Goal: Information Seeking & Learning: Learn about a topic

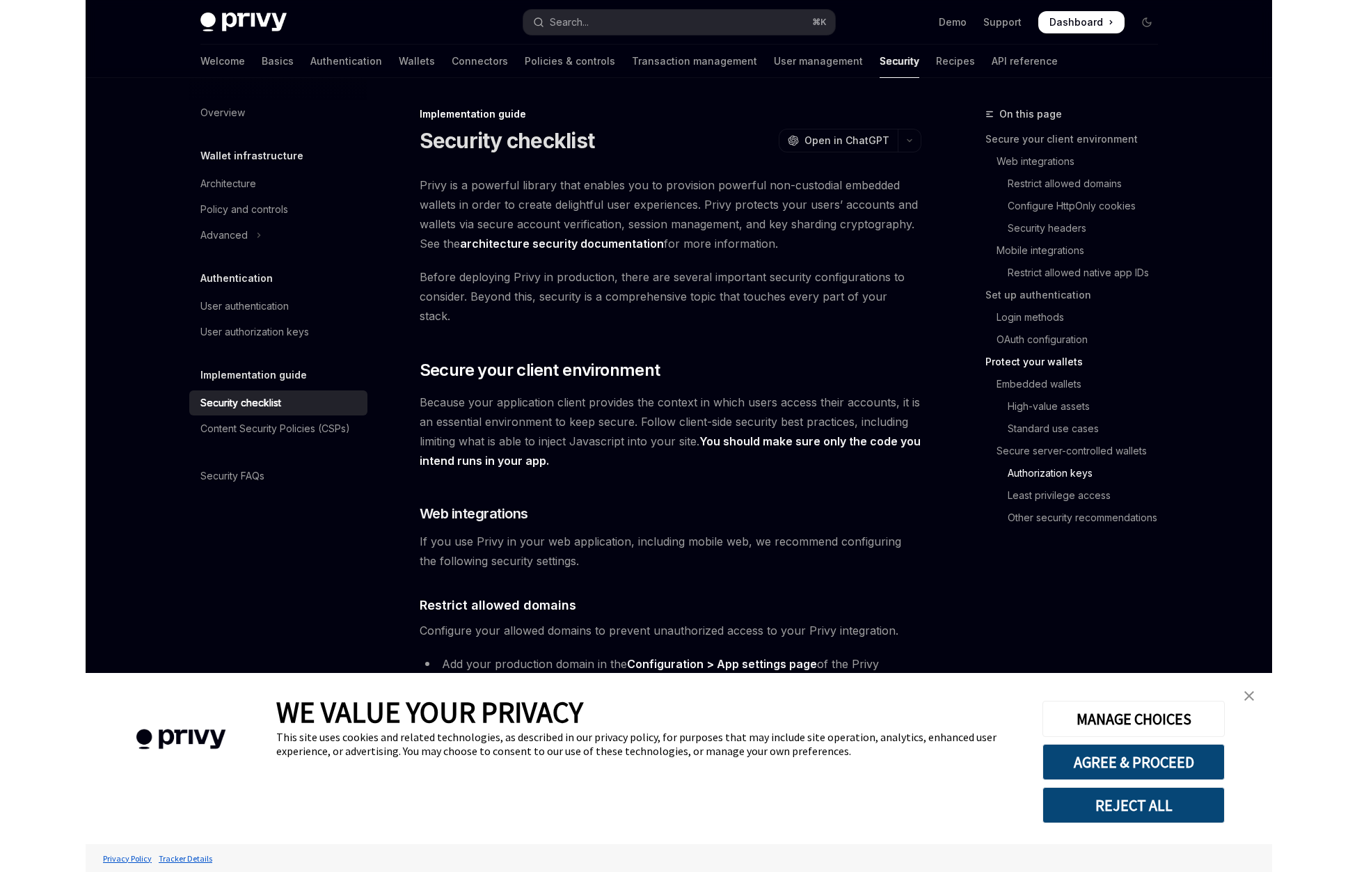
scroll to position [3469, 0]
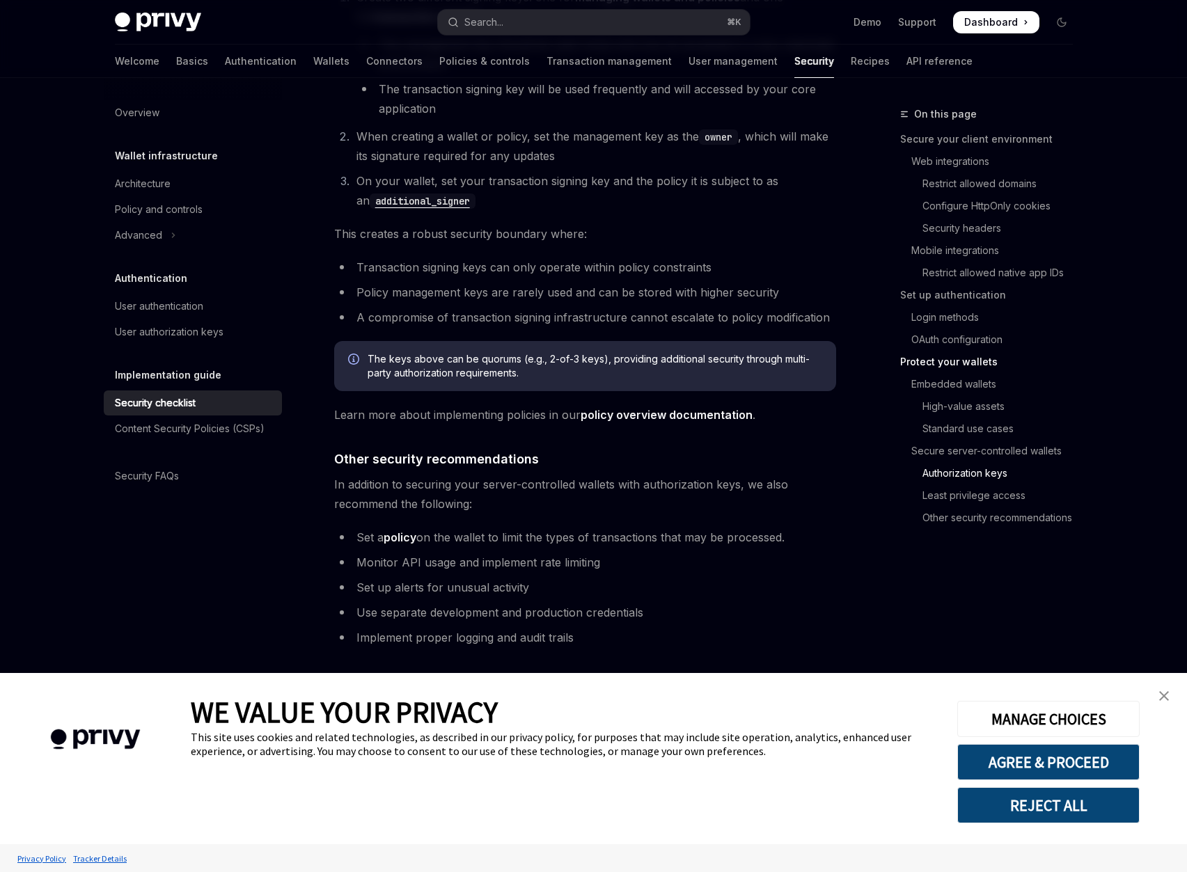
type textarea "*"
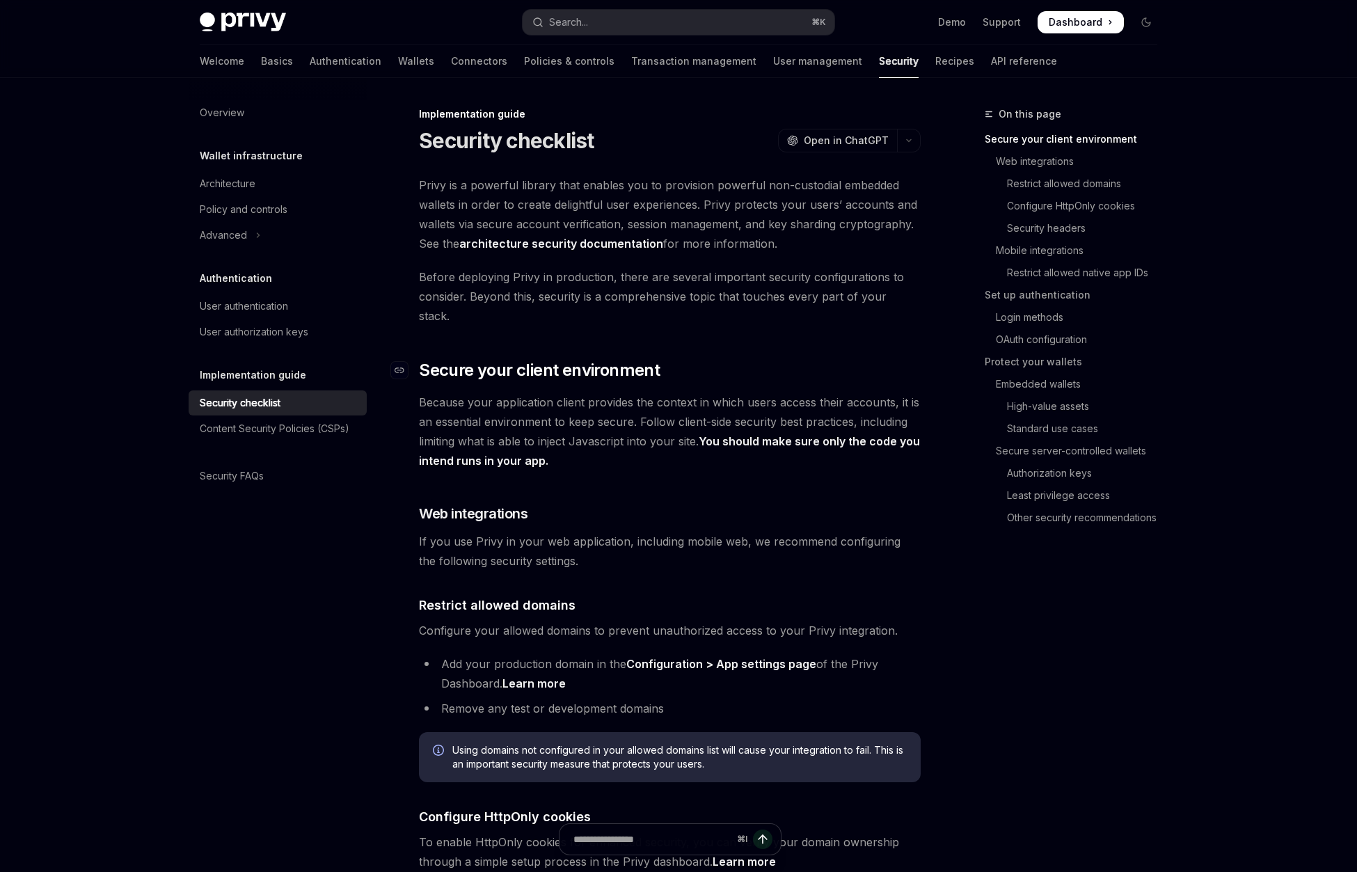
type textarea "*"
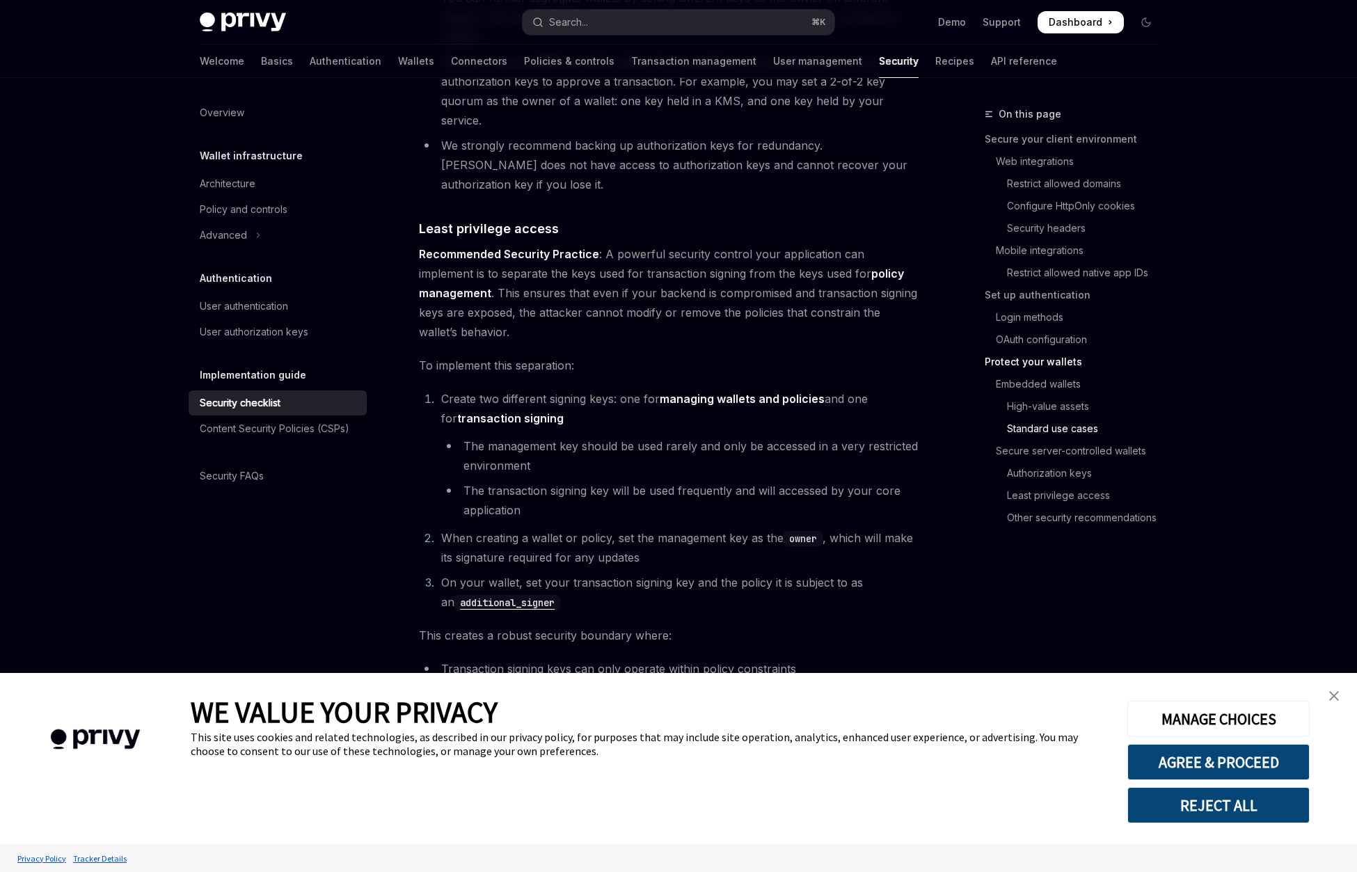
scroll to position [2567, 0]
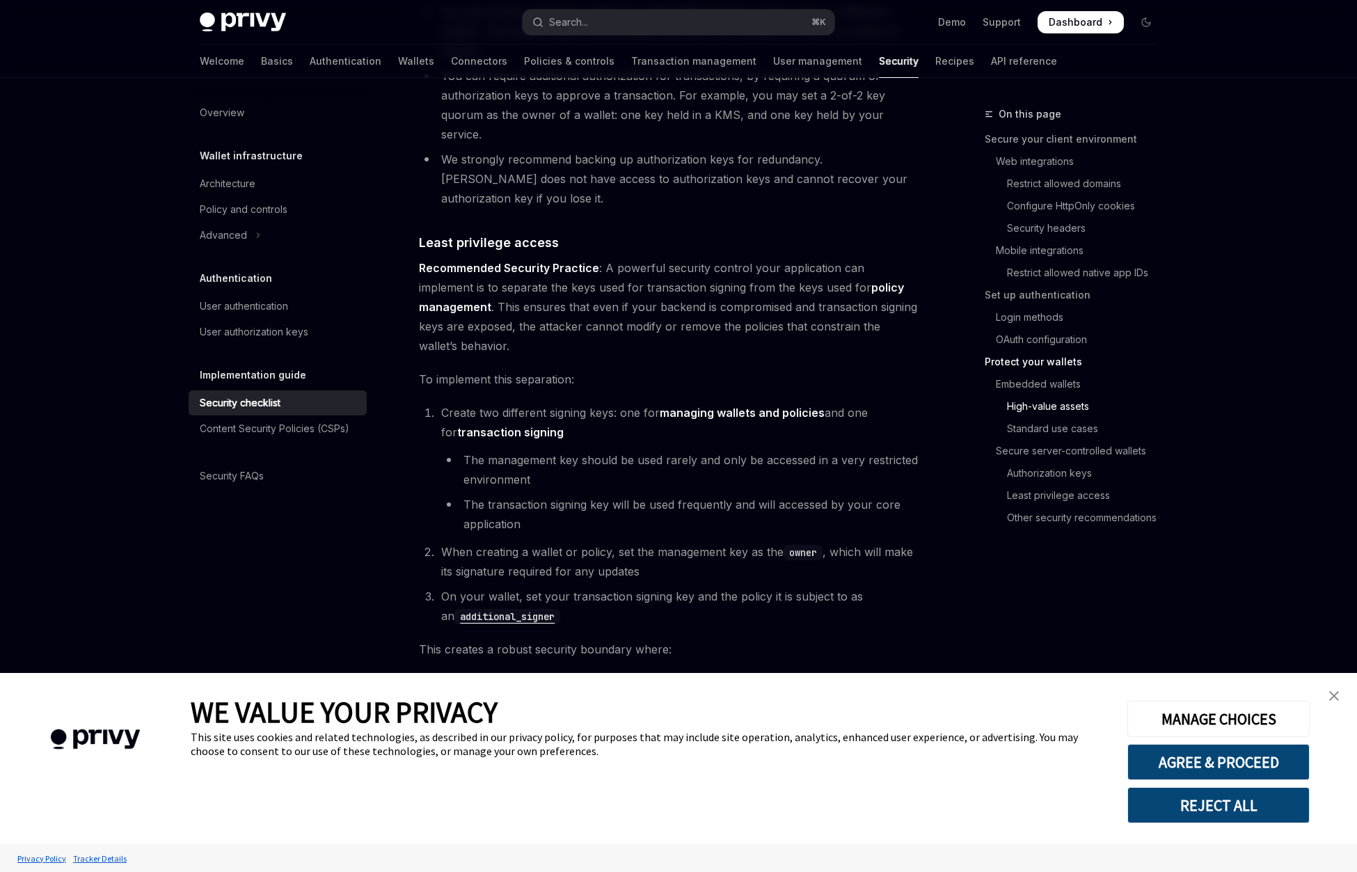
drag, startPoint x: 423, startPoint y: 521, endPoint x: 798, endPoint y: 523, distance: 375.1
drag, startPoint x: 814, startPoint y: 523, endPoint x: 875, endPoint y: 521, distance: 61.3
copy li "AWS KMS"
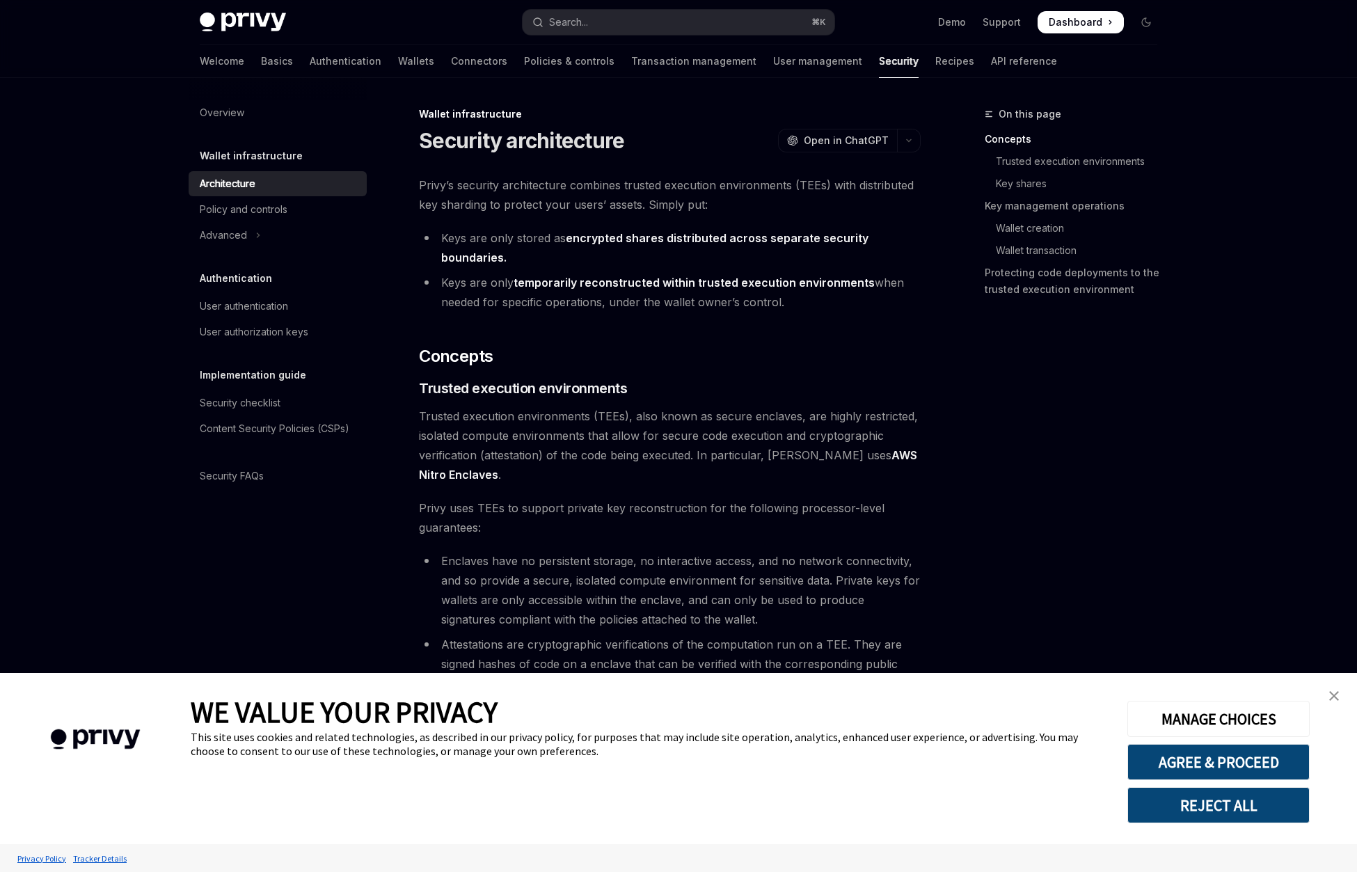
type textarea "*"
